Goal: Navigation & Orientation: Find specific page/section

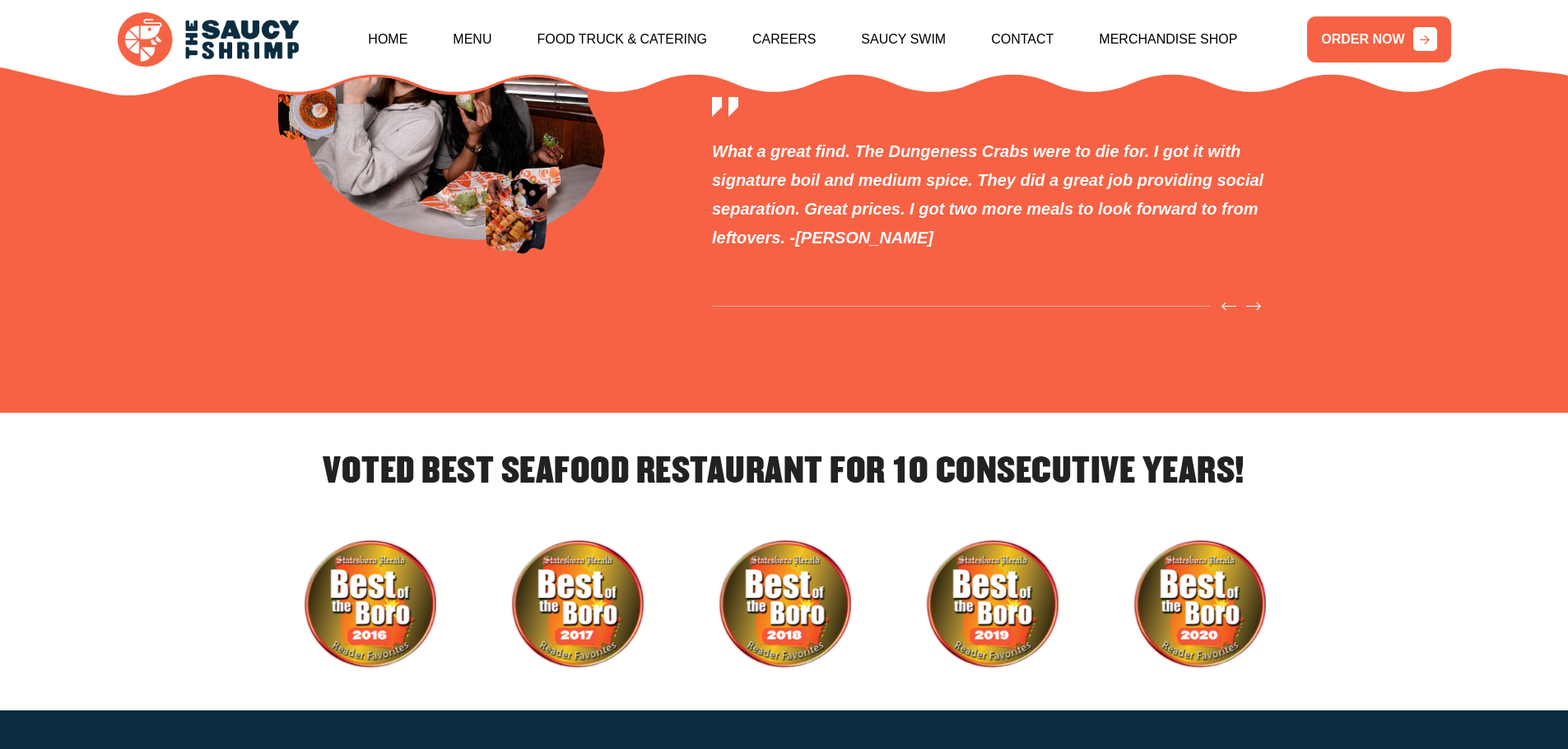
scroll to position [5118, 0]
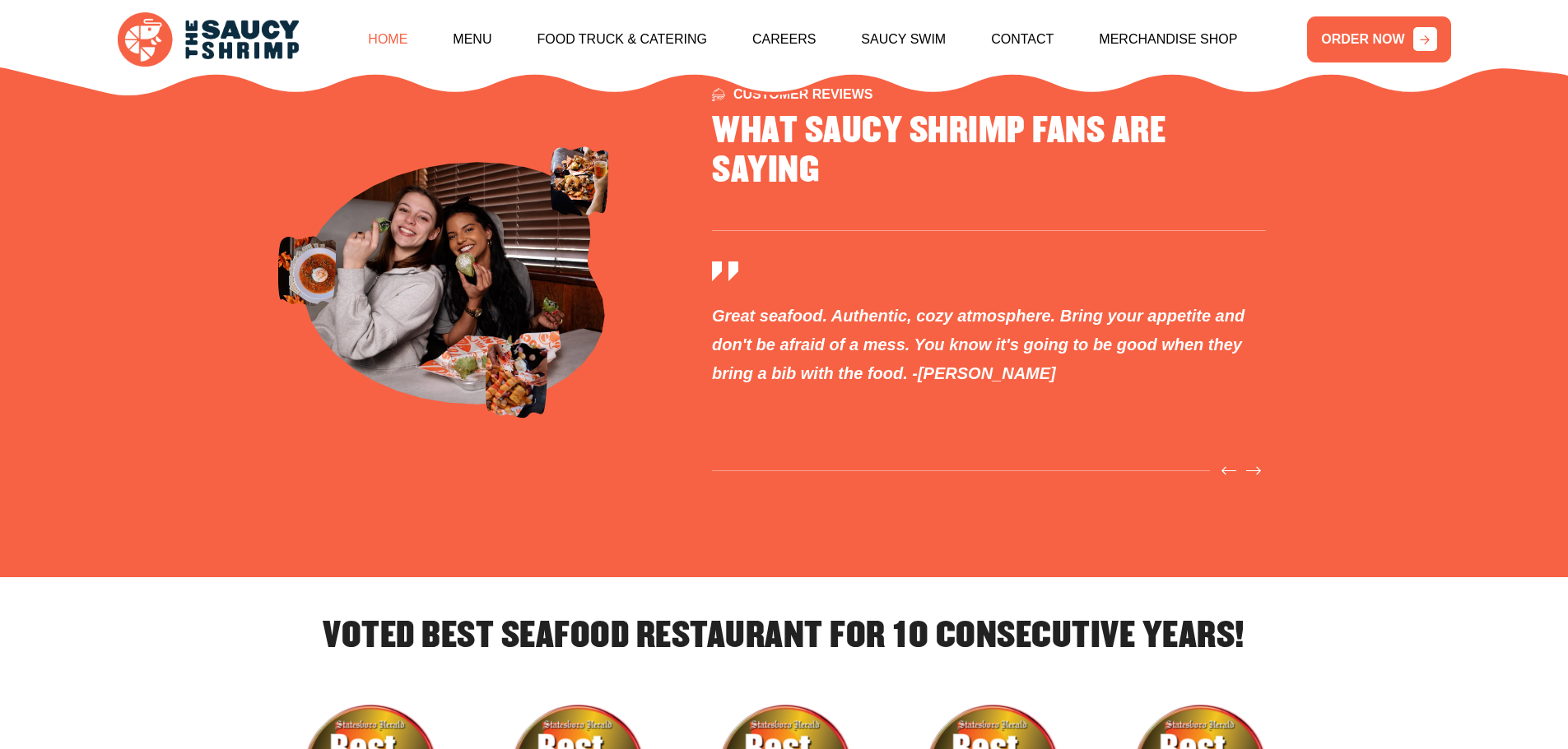
click at [385, 37] on link "Home" at bounding box center [387, 39] width 40 height 70
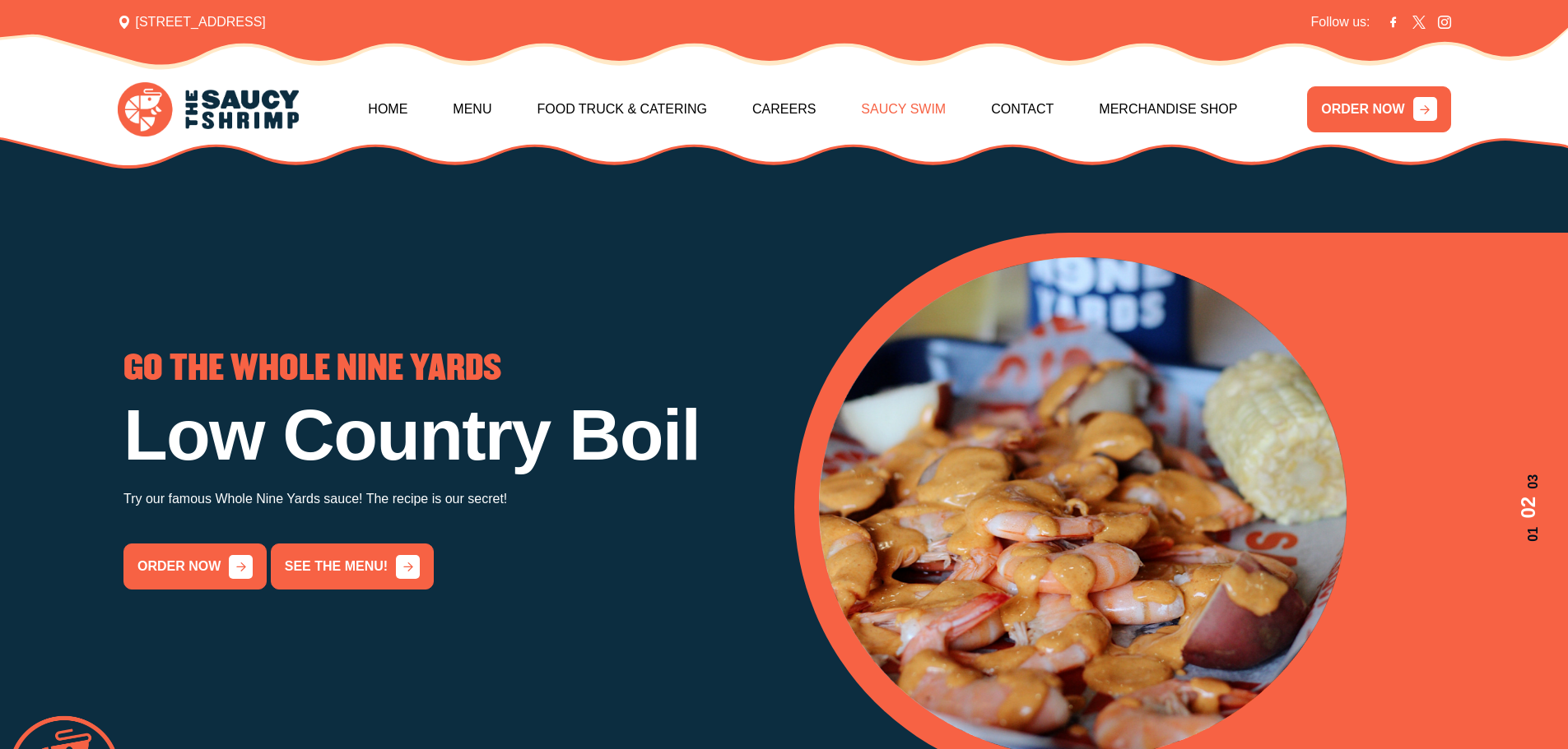
click at [936, 112] on link "Saucy Swim" at bounding box center [904, 109] width 85 height 70
